Goal: Information Seeking & Learning: Check status

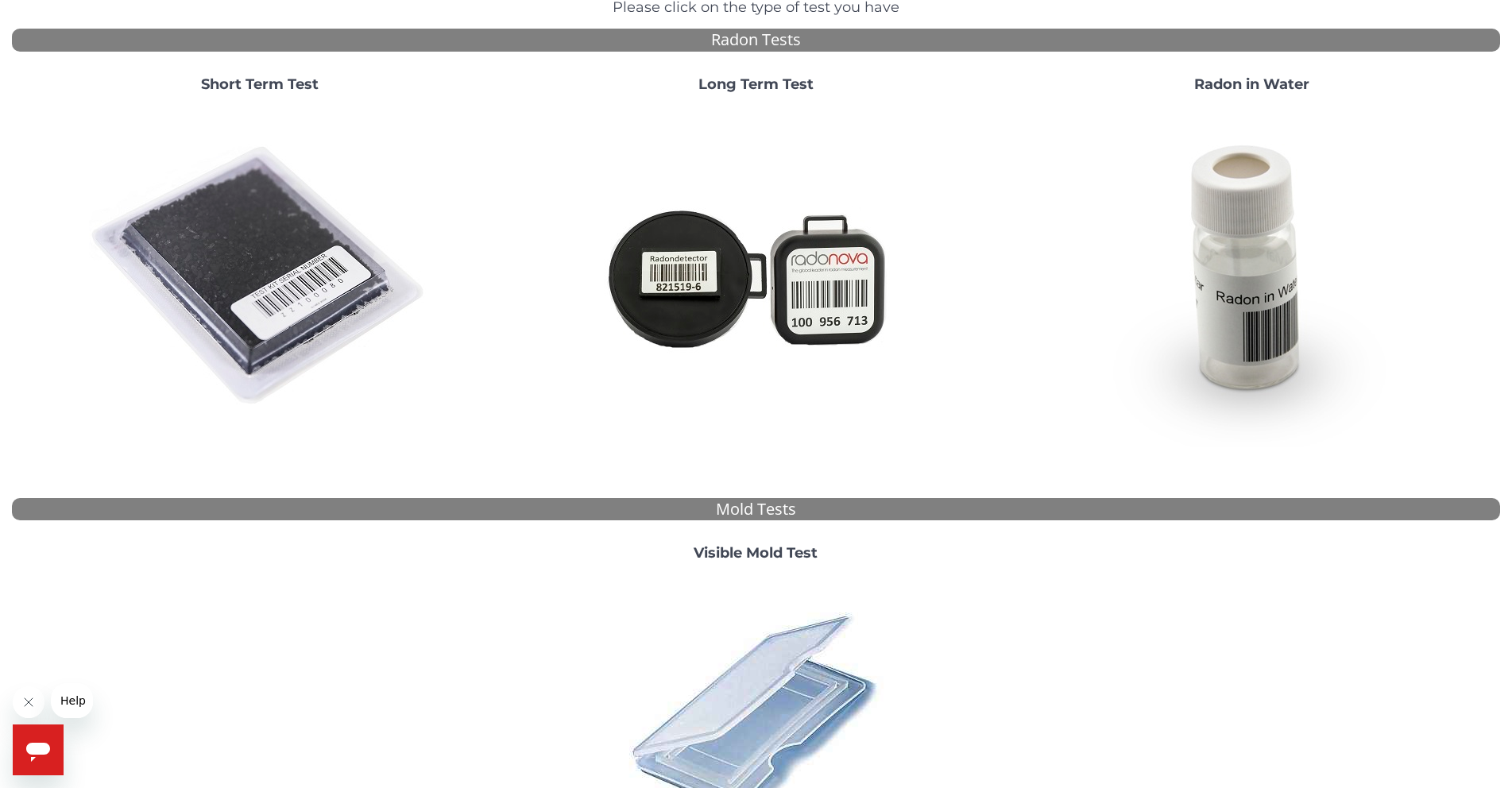
scroll to position [238, 0]
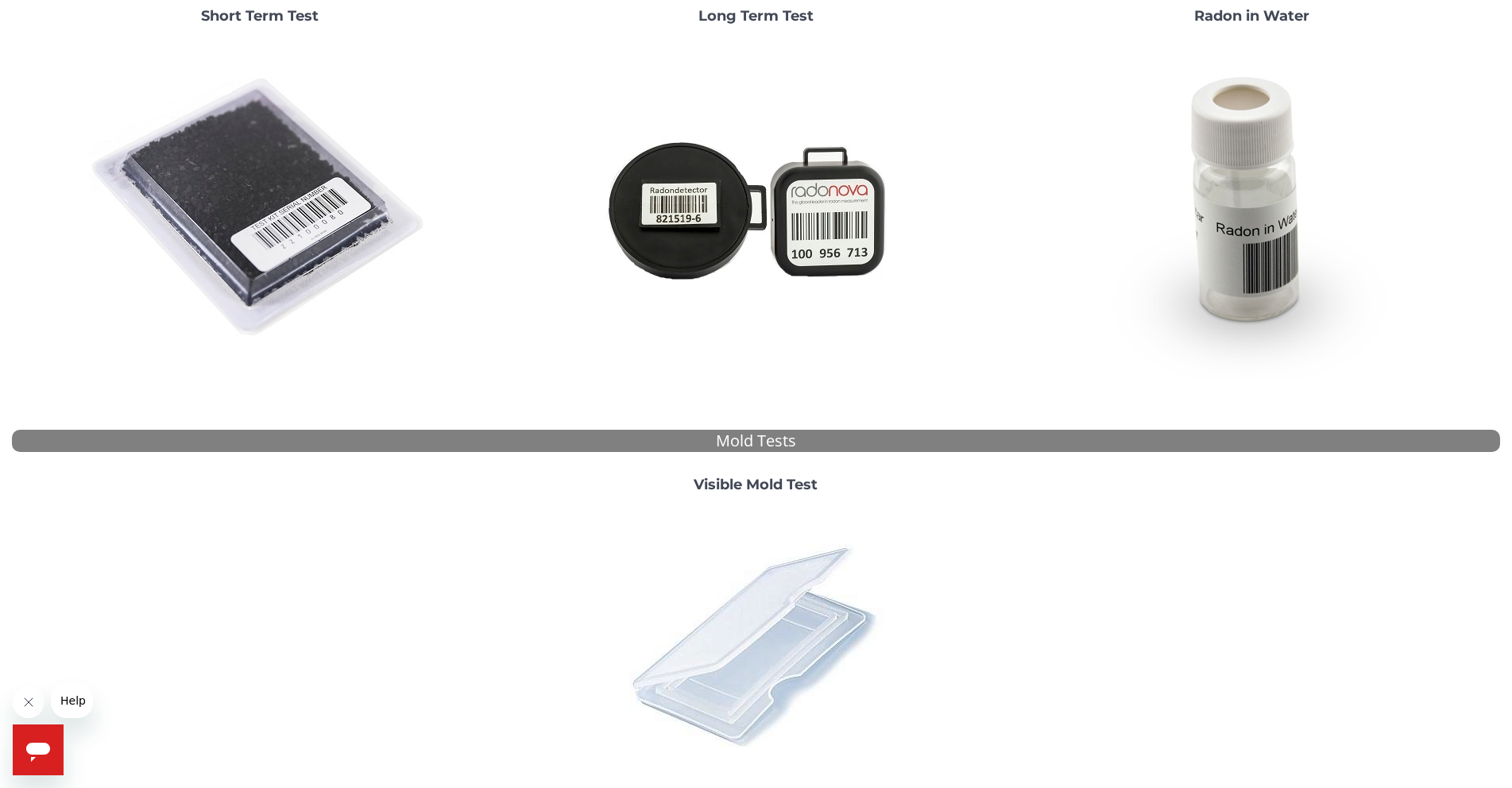
click at [818, 566] on img at bounding box center [756, 645] width 278 height 278
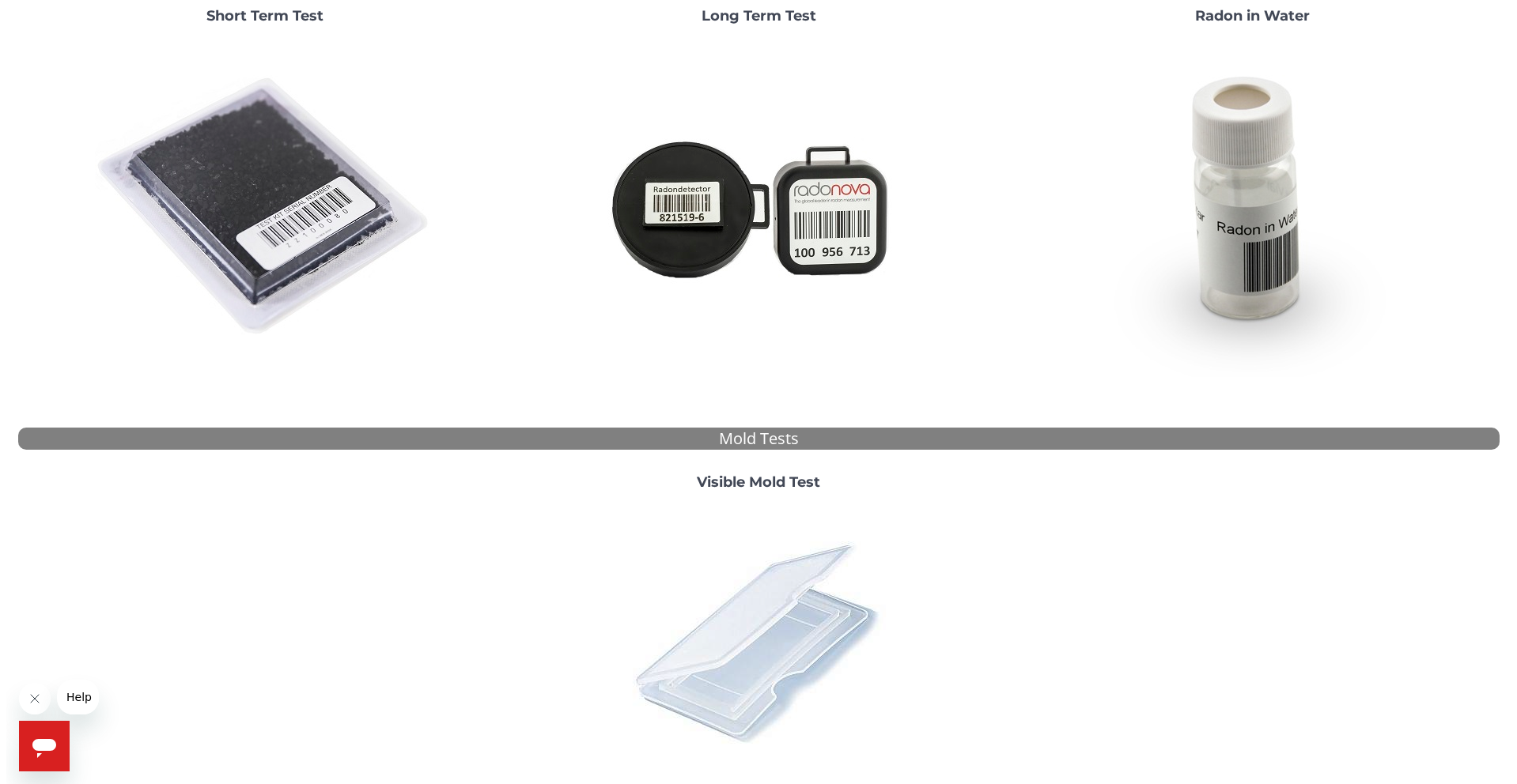
scroll to position [0, 0]
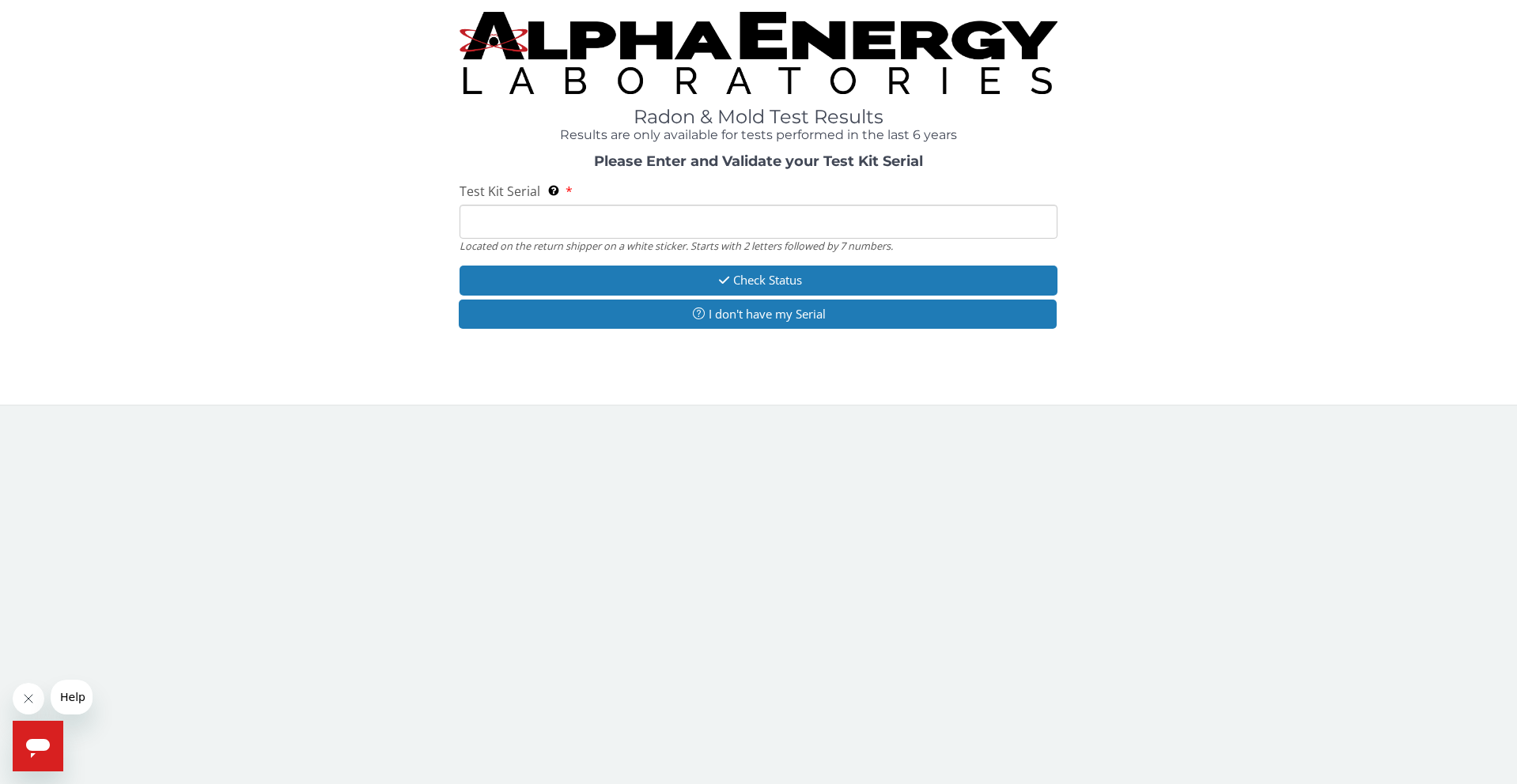
click at [737, 223] on input "Test Kit Serial Located on the return shipper on a white sticker. Starts with 2…" at bounding box center [758, 221] width 597 height 34
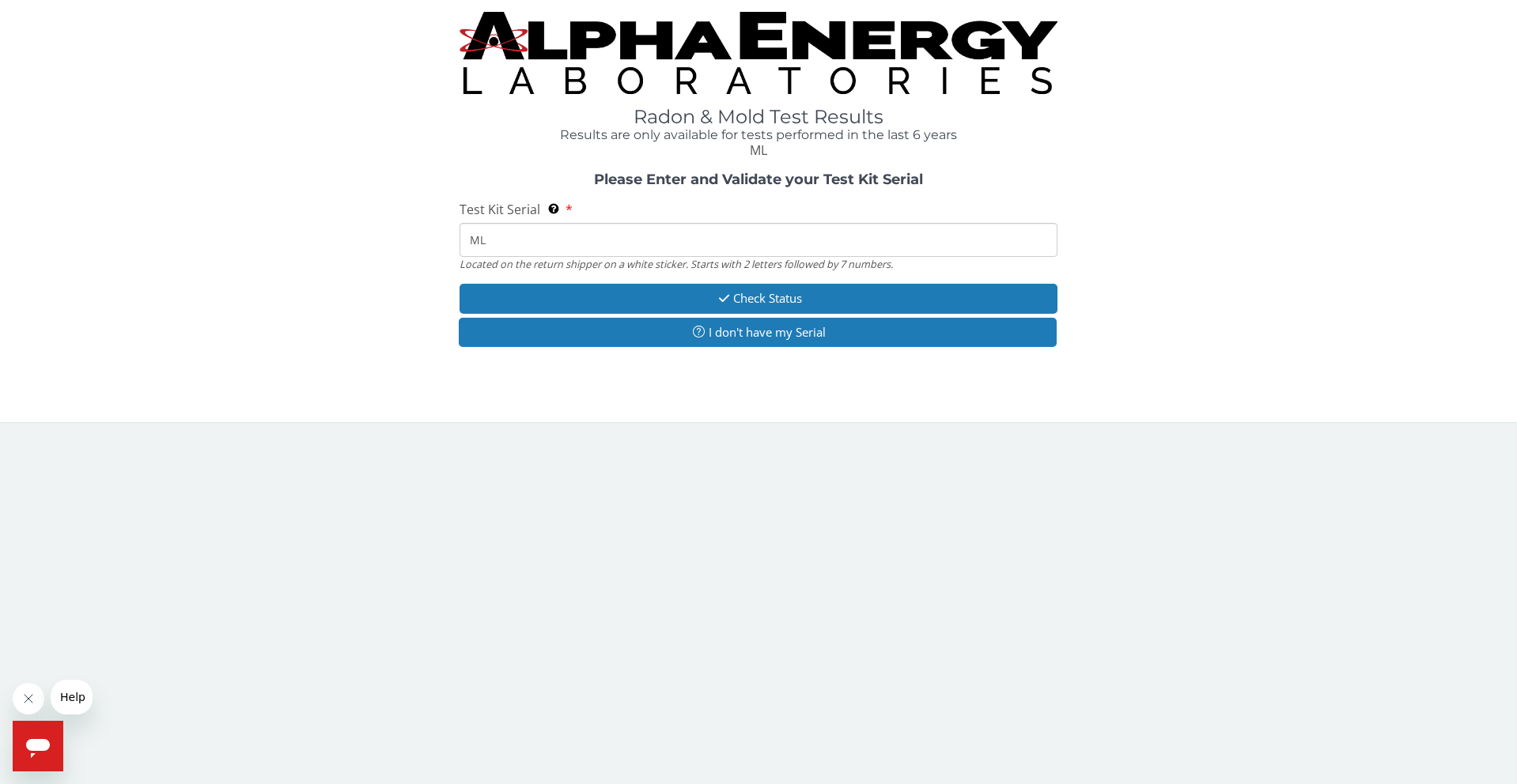
click at [581, 230] on input "ML" at bounding box center [758, 240] width 597 height 34
click at [582, 229] on input "ML" at bounding box center [758, 240] width 597 height 34
click at [584, 241] on input "ML" at bounding box center [758, 240] width 597 height 34
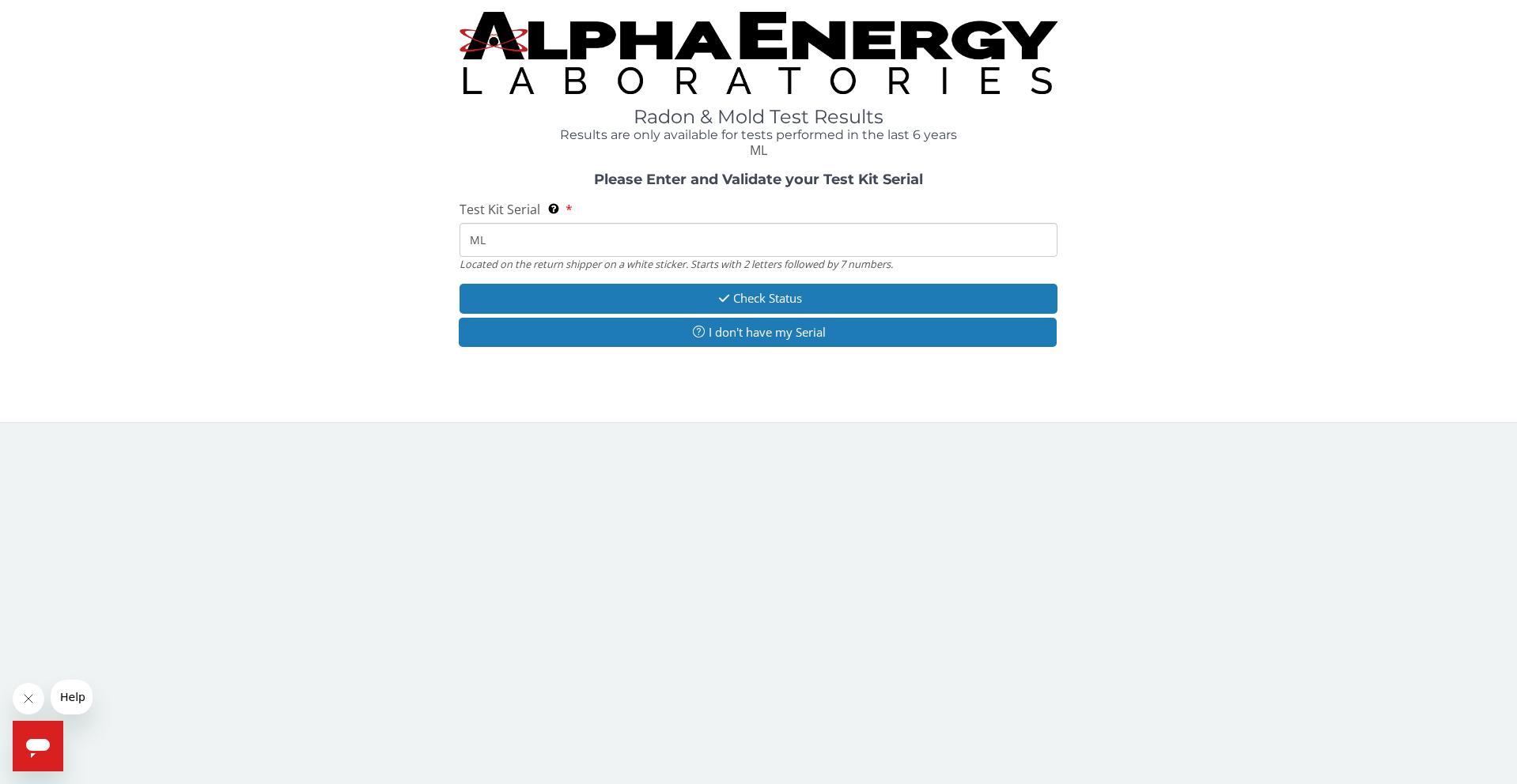
paste input "180280"
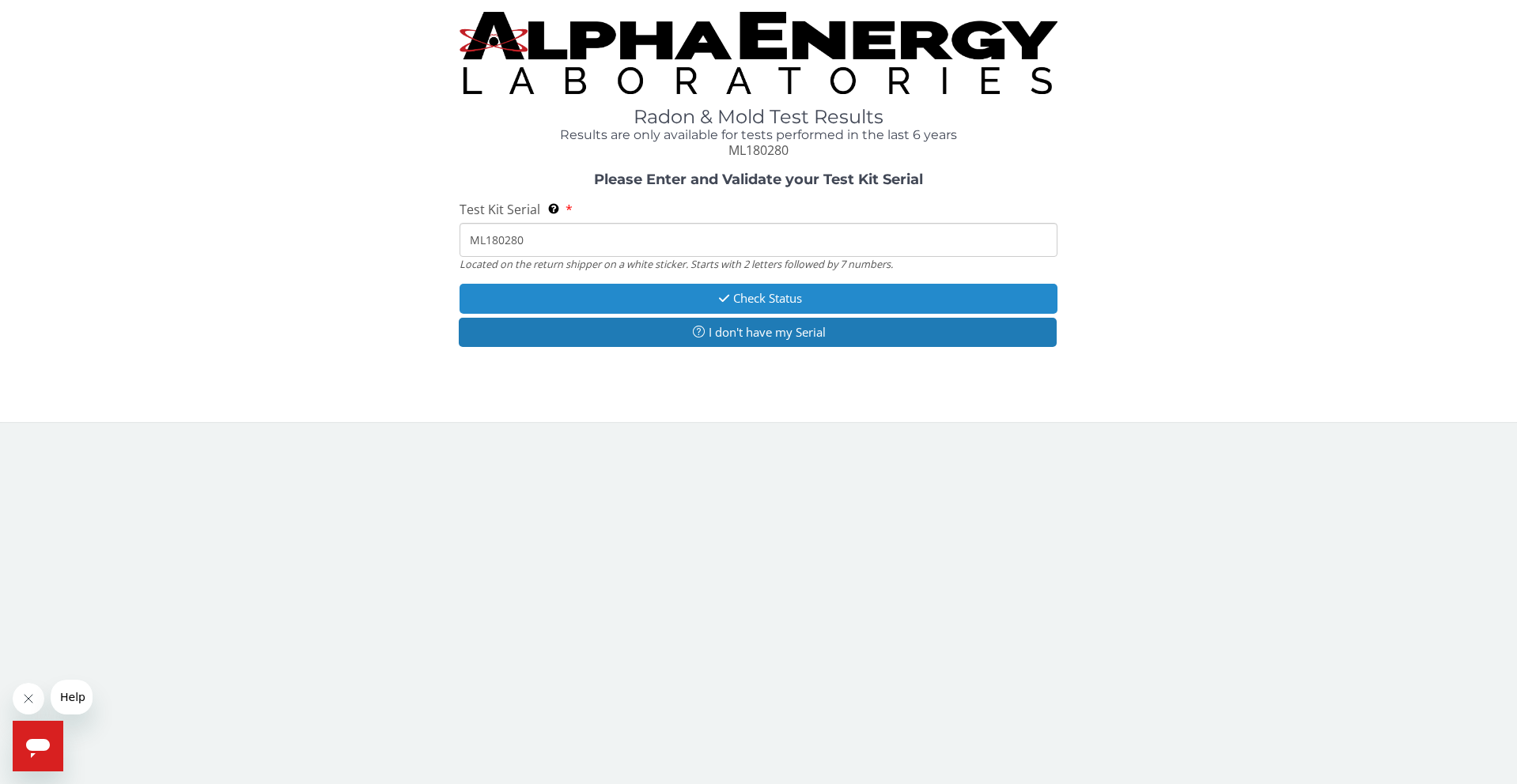
type input "ML180280"
click at [678, 296] on button "Check Status" at bounding box center [758, 298] width 597 height 29
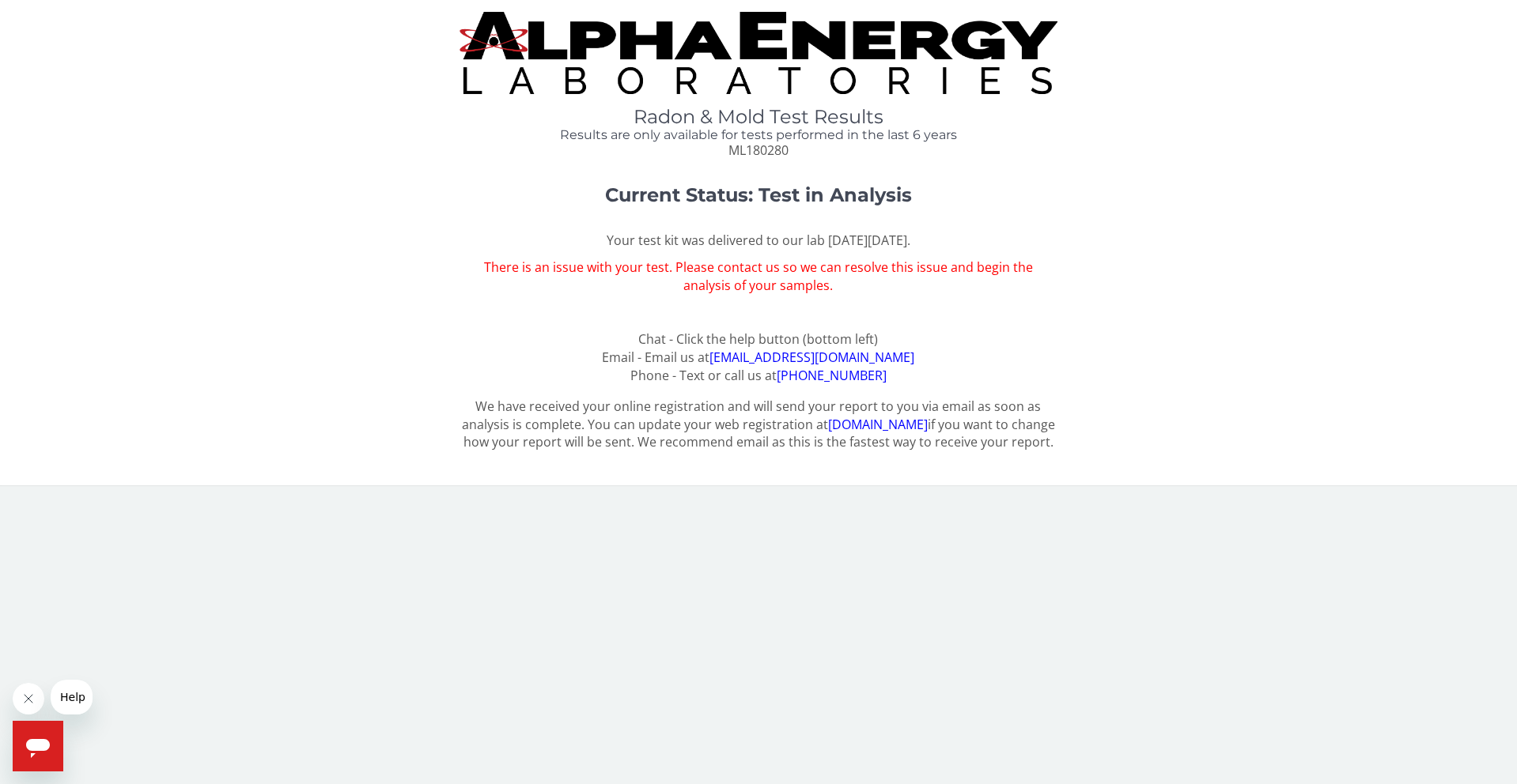
click at [43, 742] on icon "Open messaging window" at bounding box center [38, 749] width 24 height 19
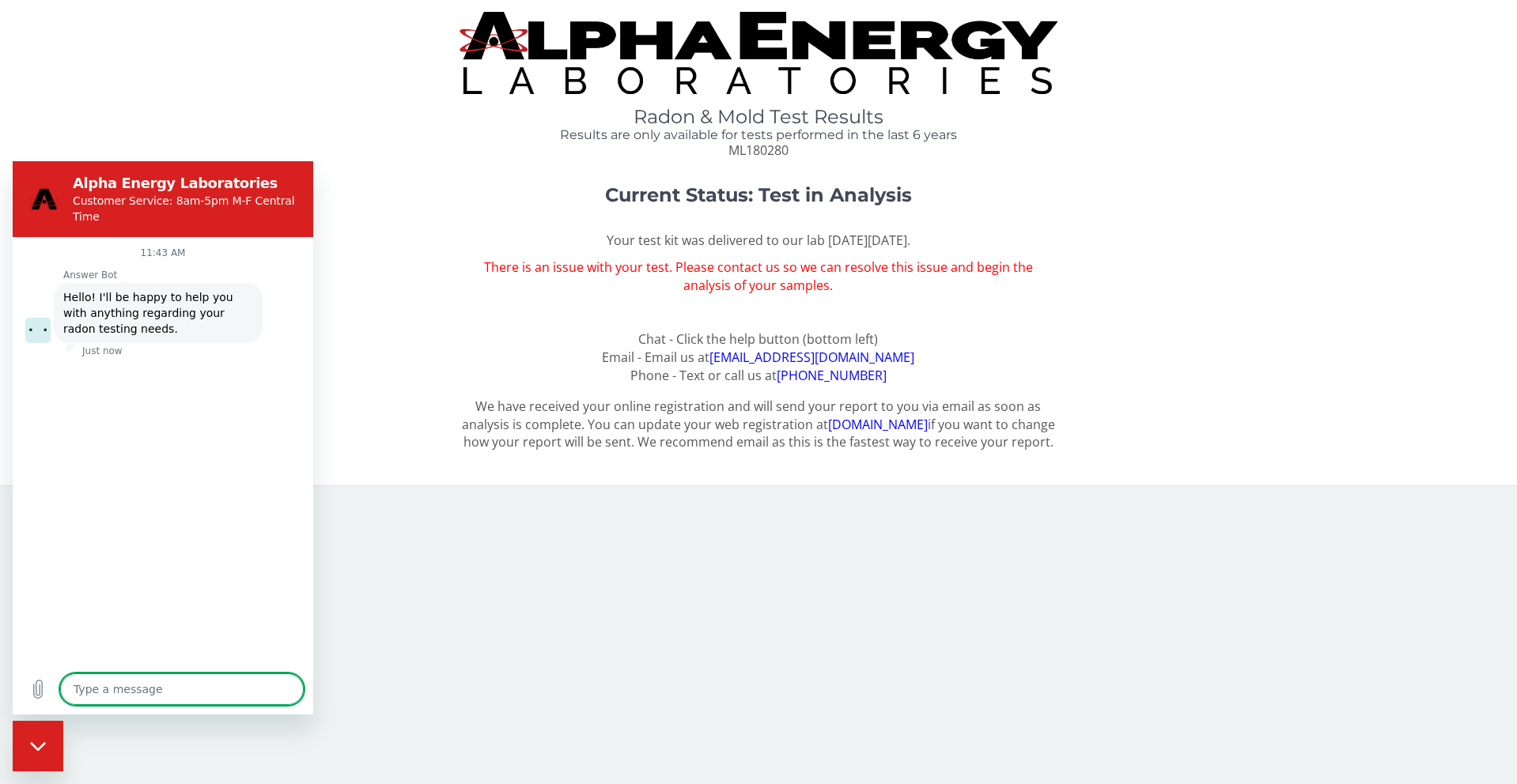
type textarea "x"
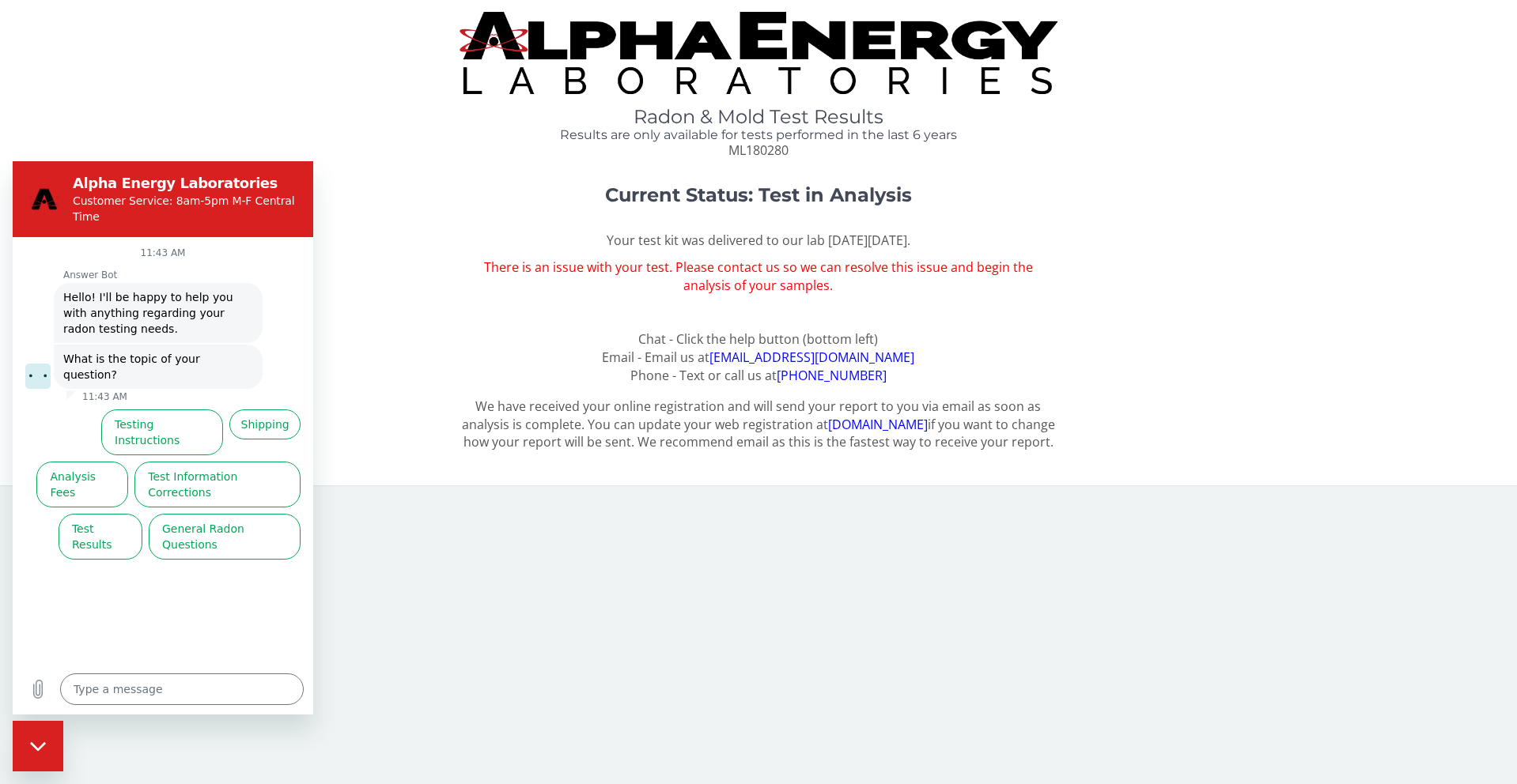
click at [531, 130] on h4 "Results are only available for tests performed in the last 6 years" at bounding box center [758, 135] width 597 height 14
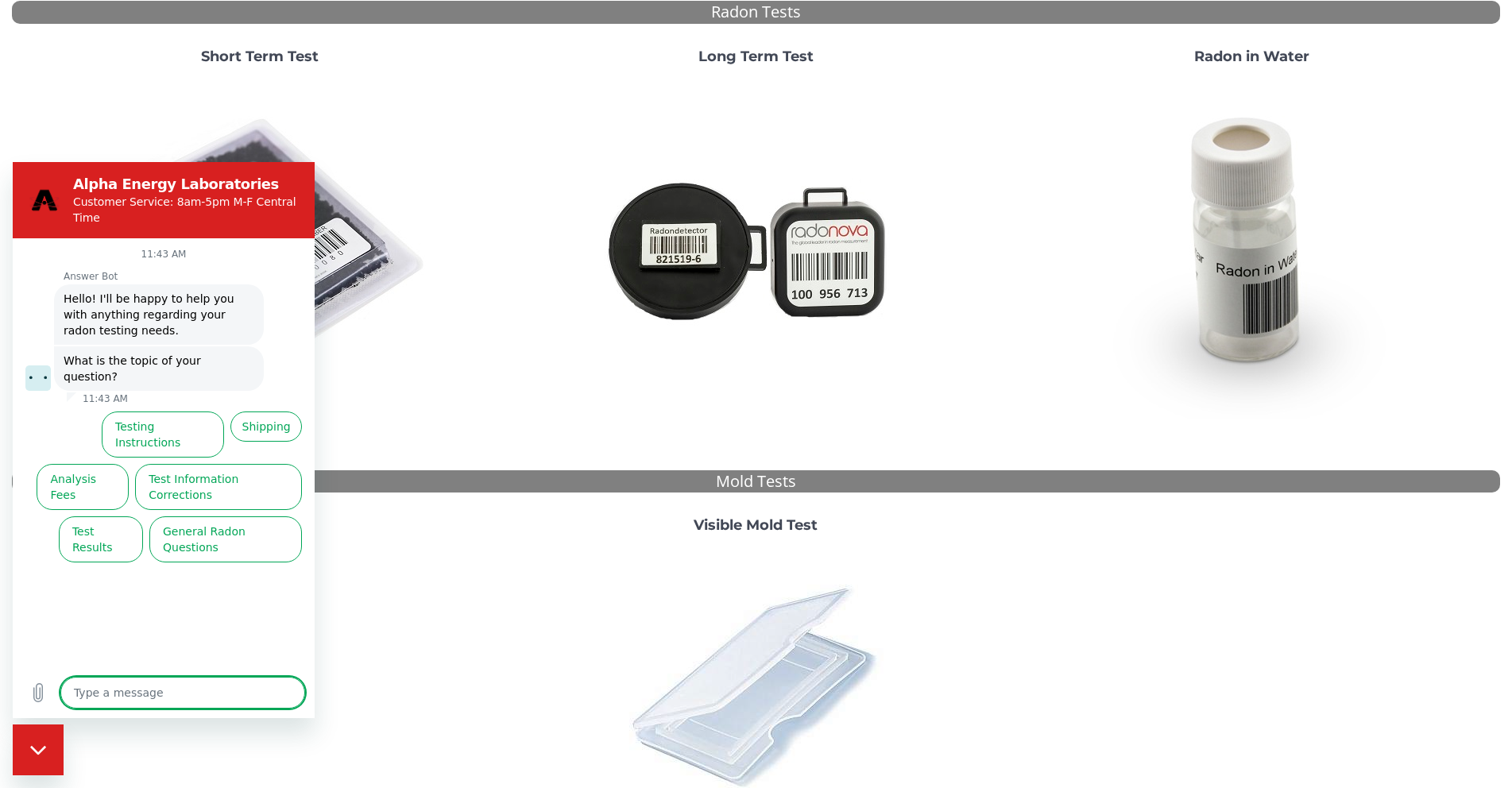
scroll to position [318, 0]
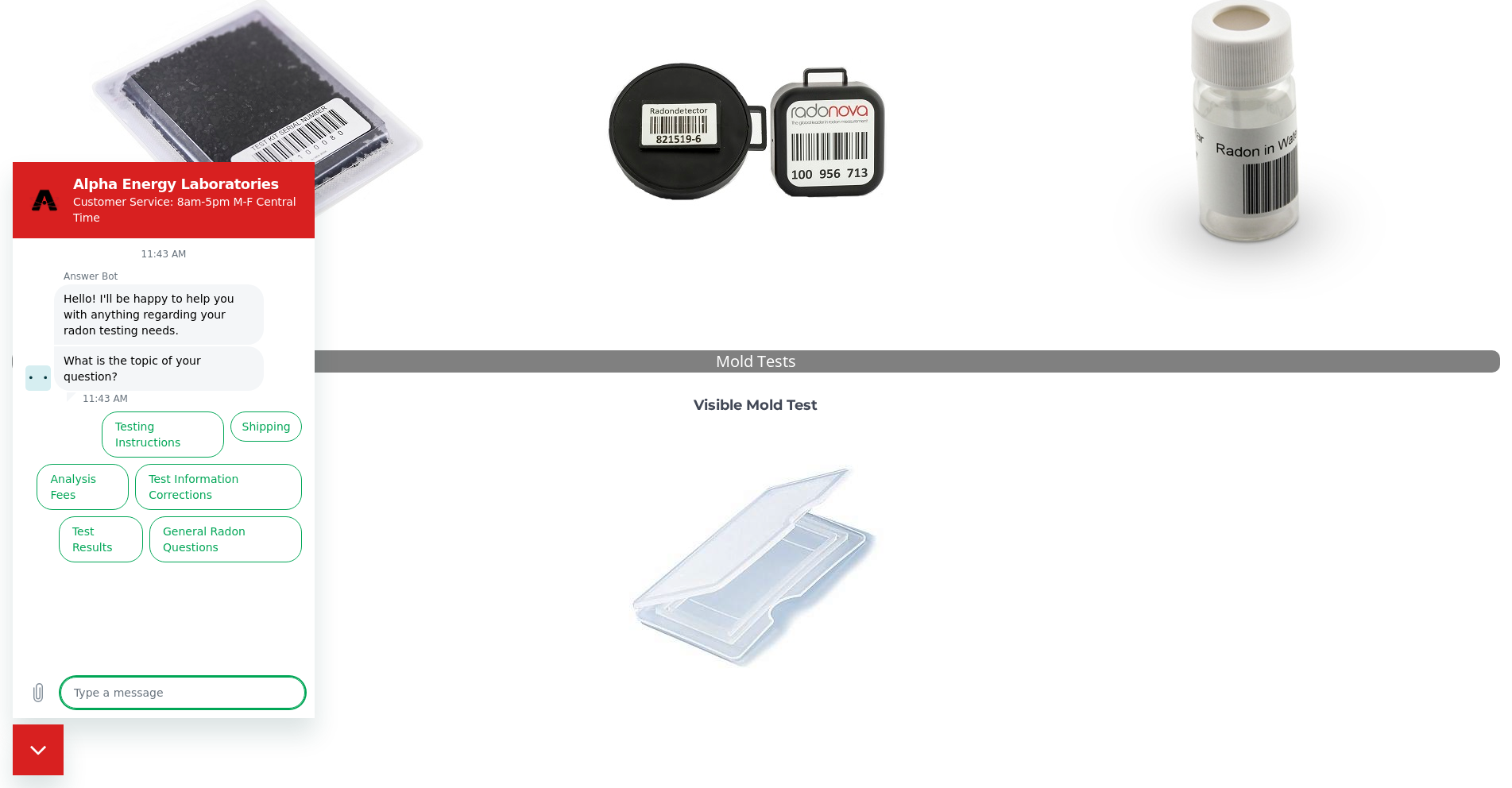
click at [815, 549] on img at bounding box center [756, 566] width 278 height 278
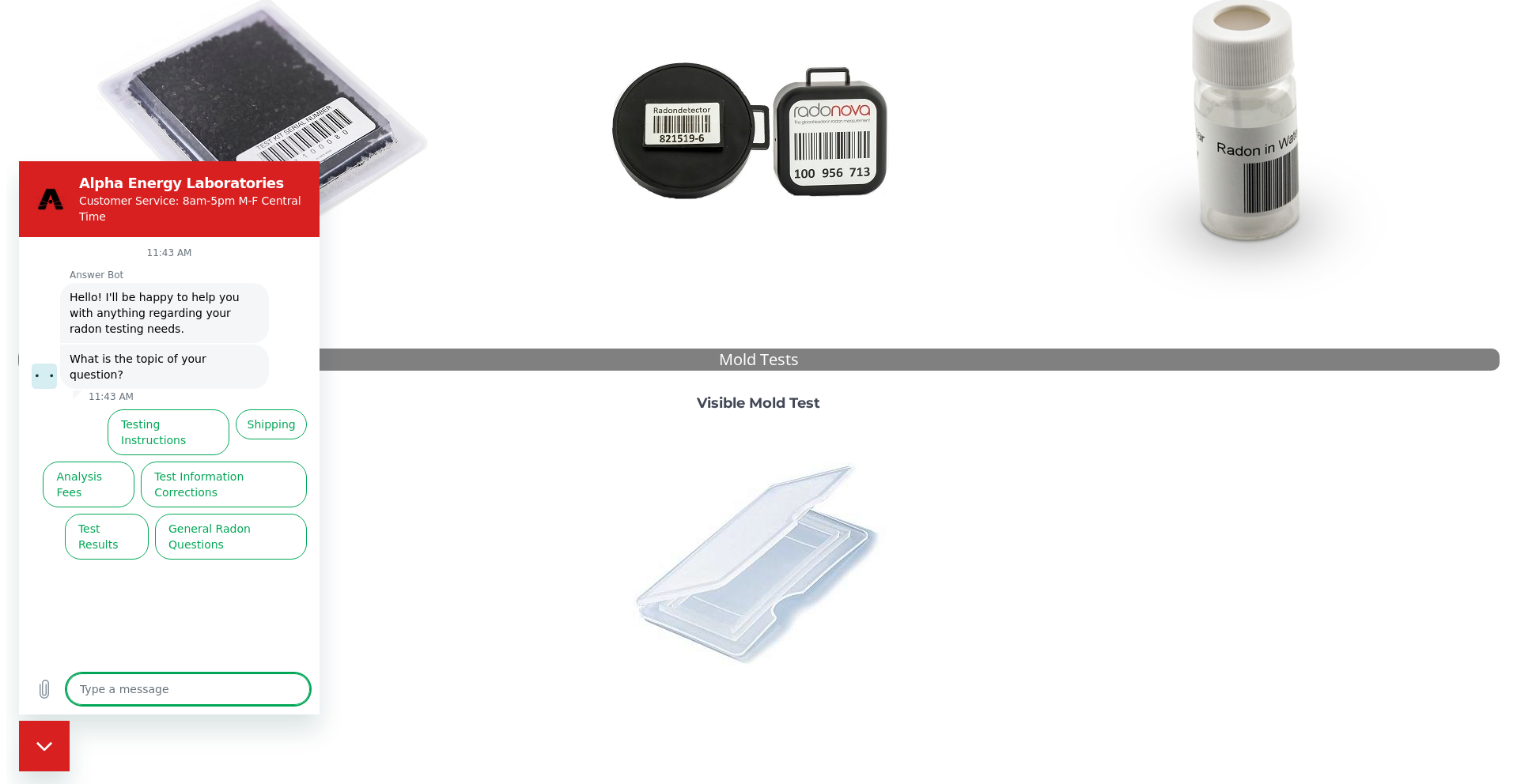
scroll to position [0, 0]
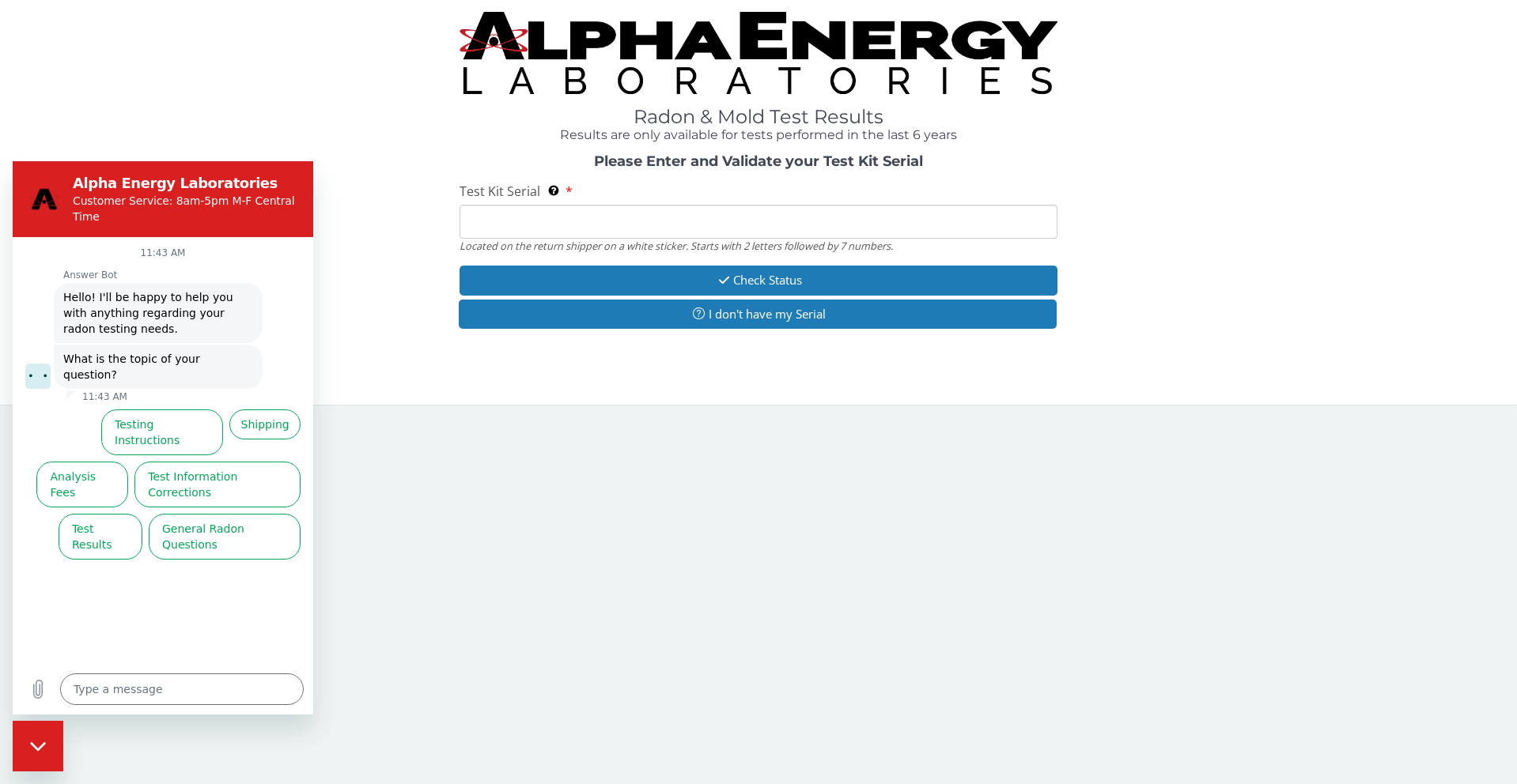
click at [752, 207] on input "Test Kit Serial Located on the return shipper on a white sticker. Starts with 2…" at bounding box center [758, 221] width 597 height 34
type input "ML180280"
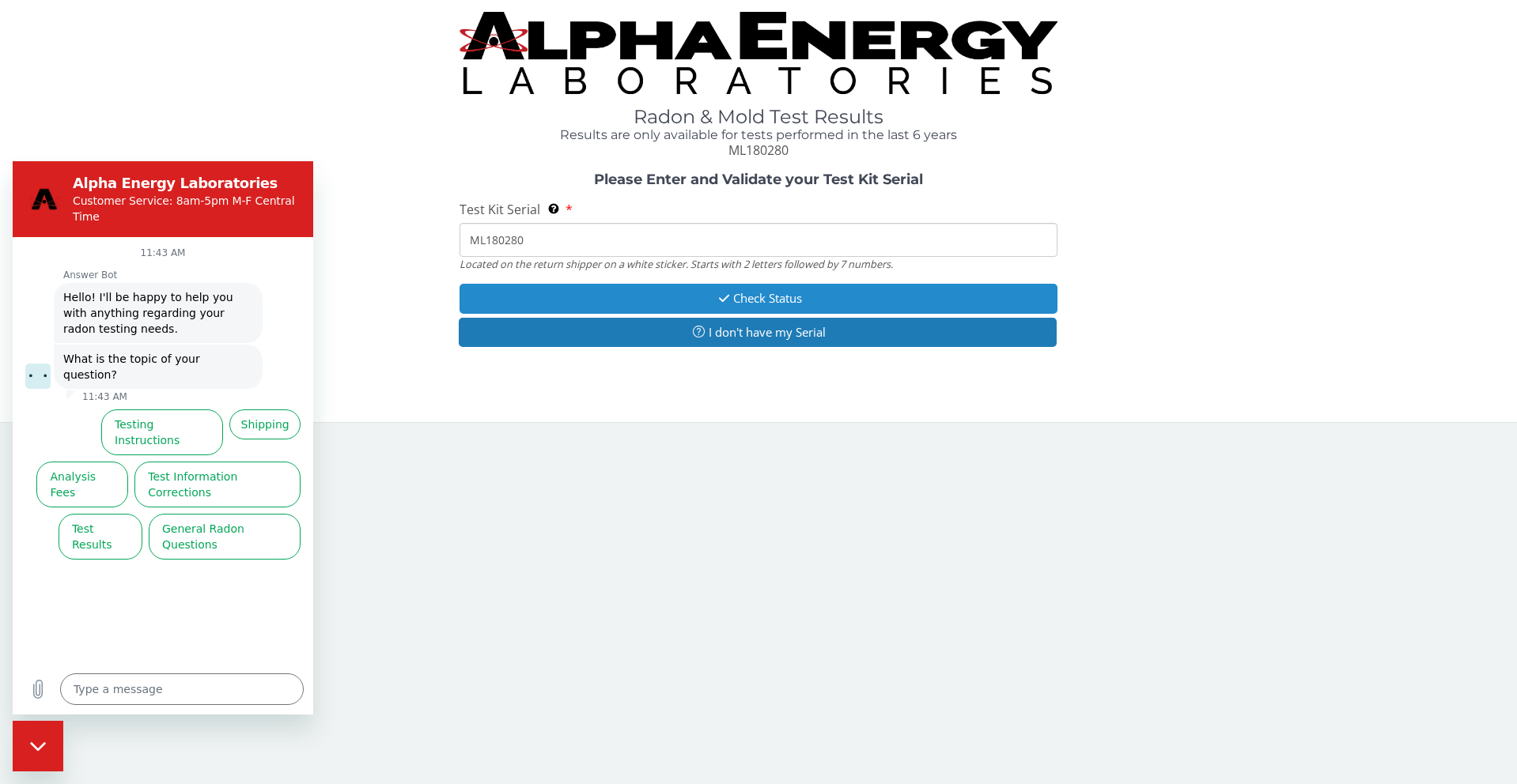
click at [697, 301] on button "Check Status" at bounding box center [758, 298] width 597 height 29
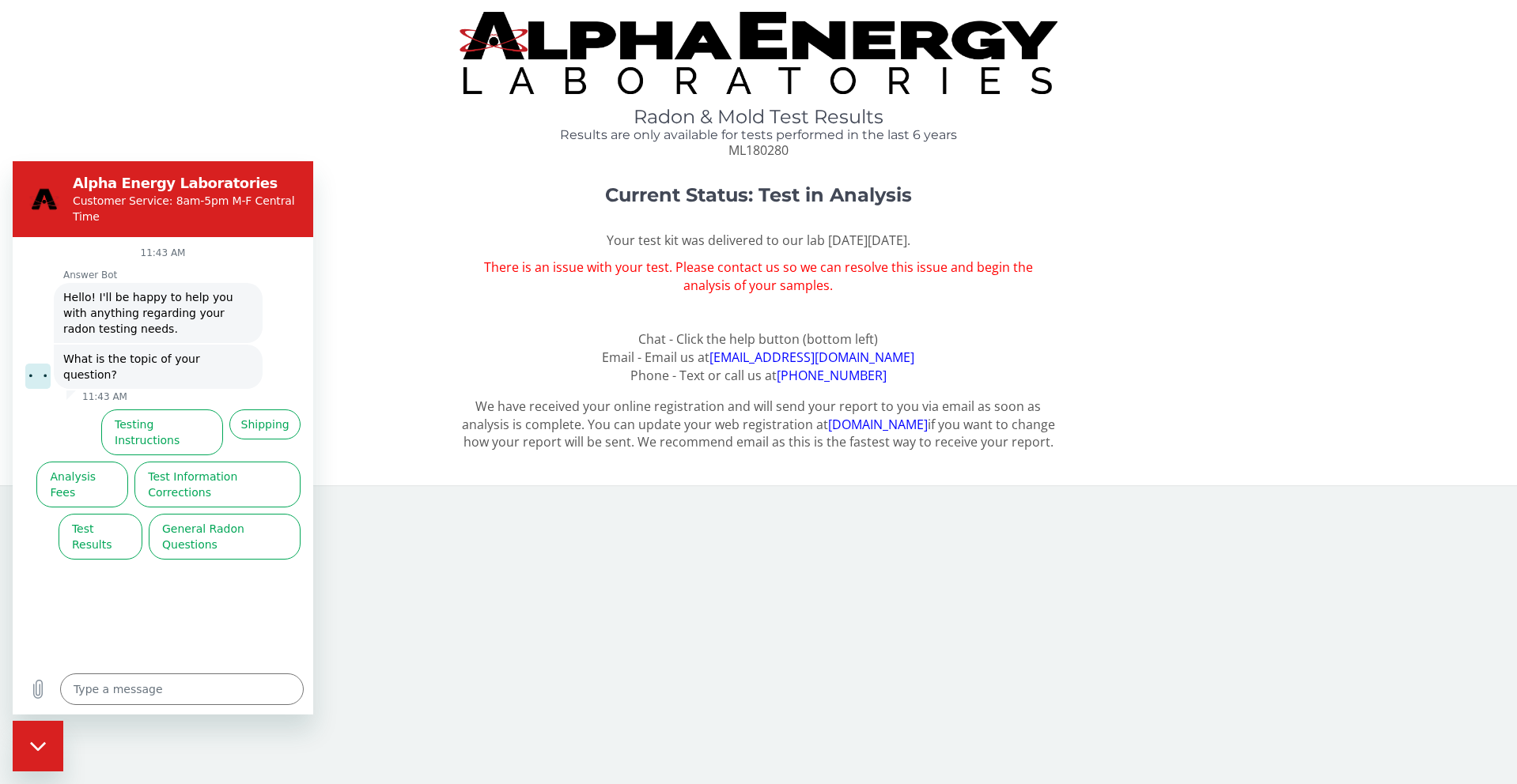
click at [378, 220] on div "Current Status: Test in Analysis Your test kit was delivered to our lab [DATE][…" at bounding box center [758, 285] width 1493 height 200
